Goal: Task Accomplishment & Management: Manage account settings

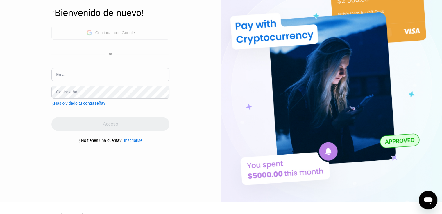
click at [119, 30] on div "Continuar con Google" at bounding box center [114, 32] width 39 height 5
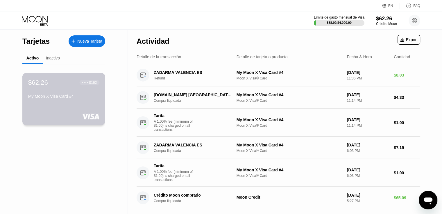
click at [53, 92] on div "$62.26 ● ● ● ● 8162 My Moon X Visa Card #4" at bounding box center [63, 90] width 71 height 22
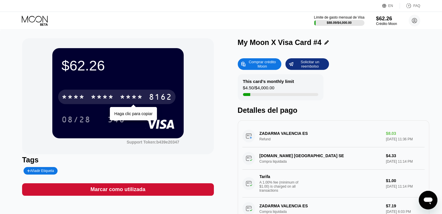
click at [131, 95] on div "* * * *" at bounding box center [131, 97] width 23 height 9
